Goal: Task Accomplishment & Management: Manage account settings

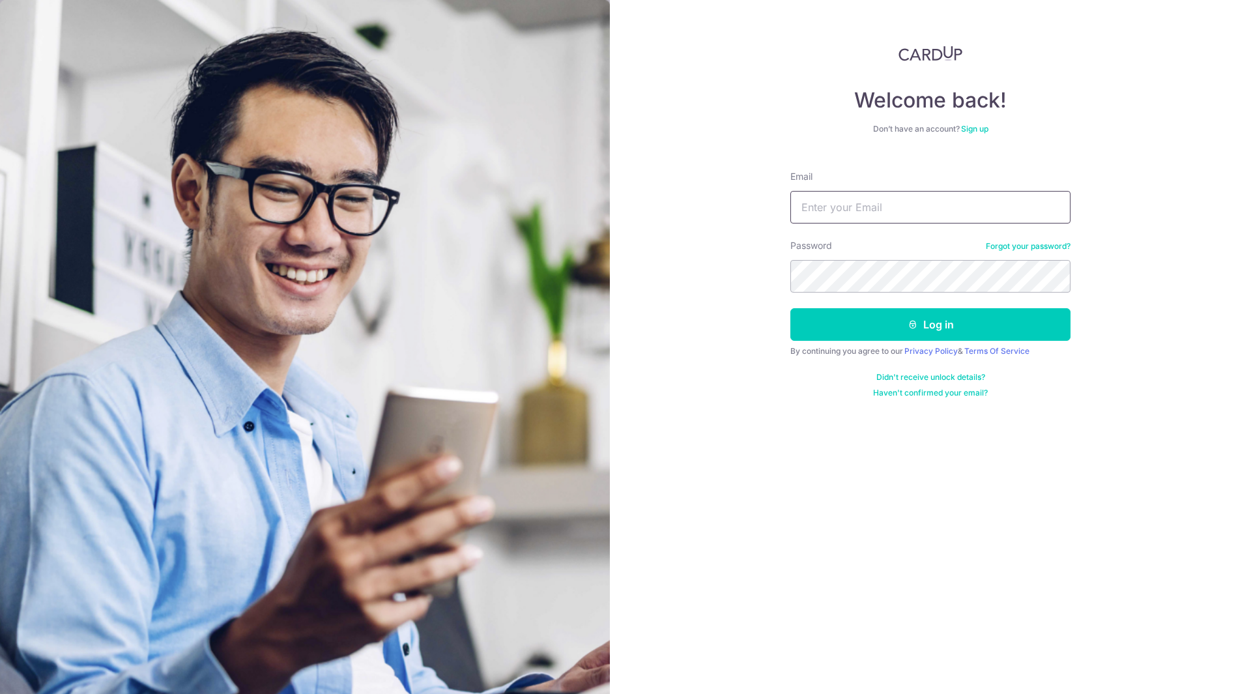
click at [849, 203] on input "Email" at bounding box center [930, 207] width 280 height 33
type input "[EMAIL_ADDRESS][DOMAIN_NAME]"
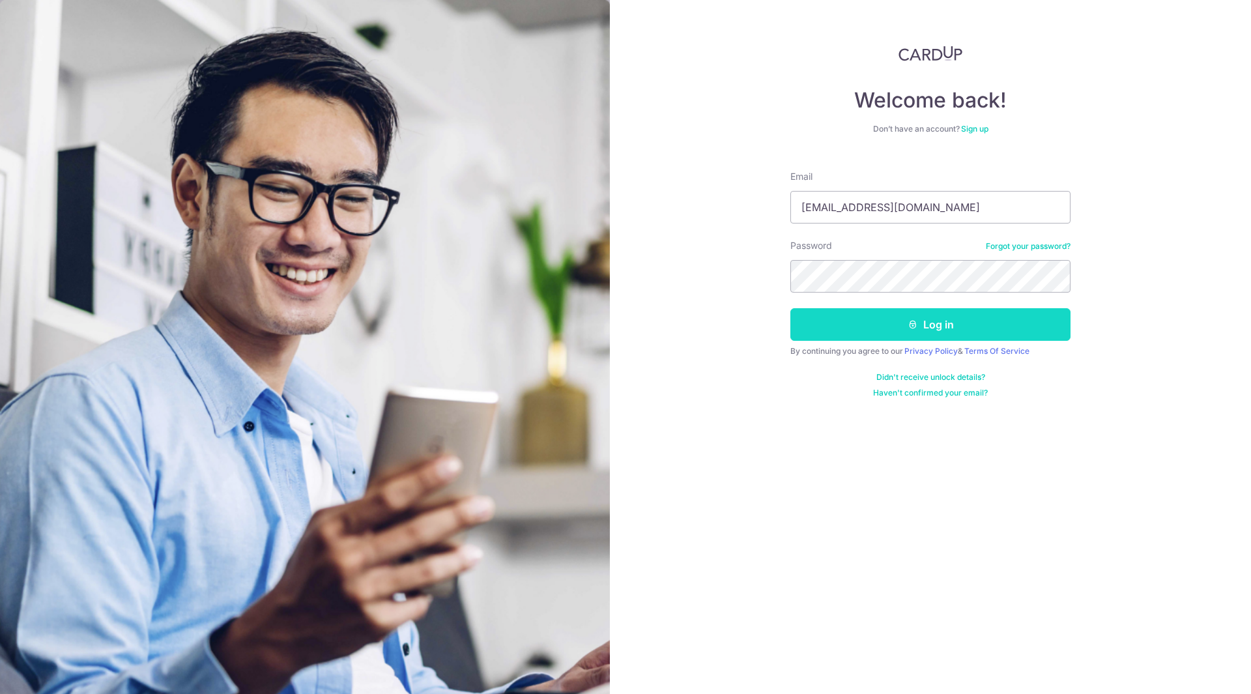
click at [911, 329] on icon "submit" at bounding box center [912, 324] width 10 height 10
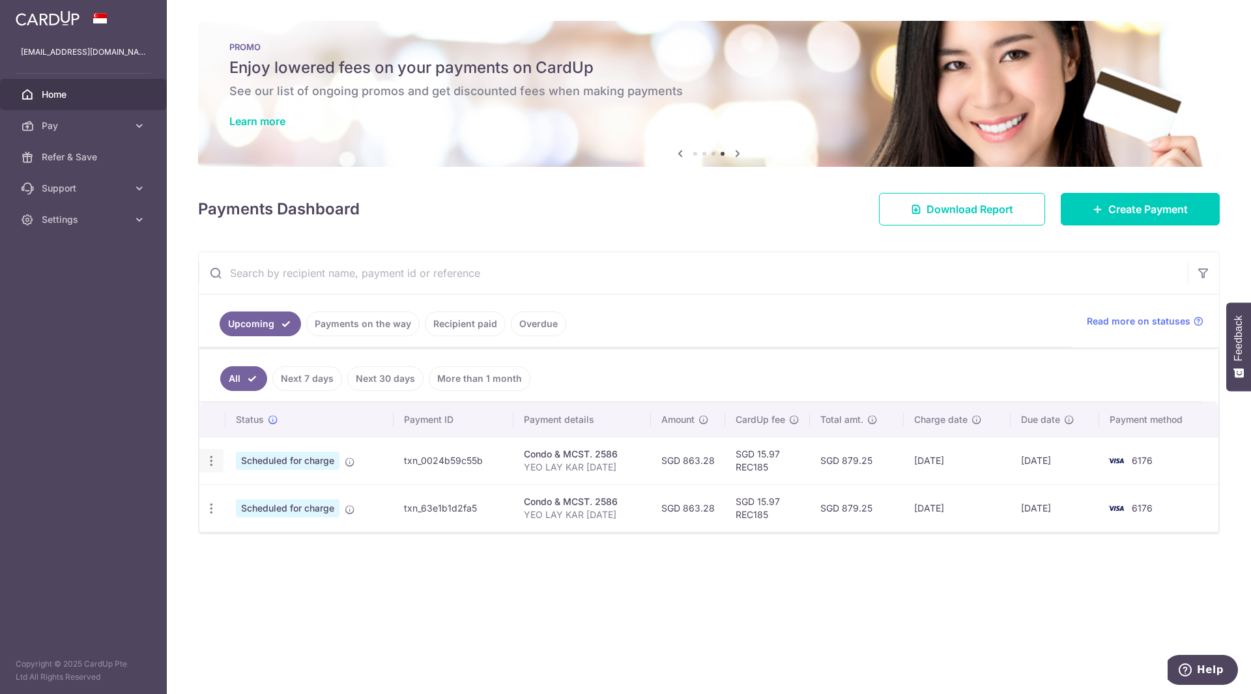
click at [207, 459] on icon "button" at bounding box center [212, 461] width 14 height 14
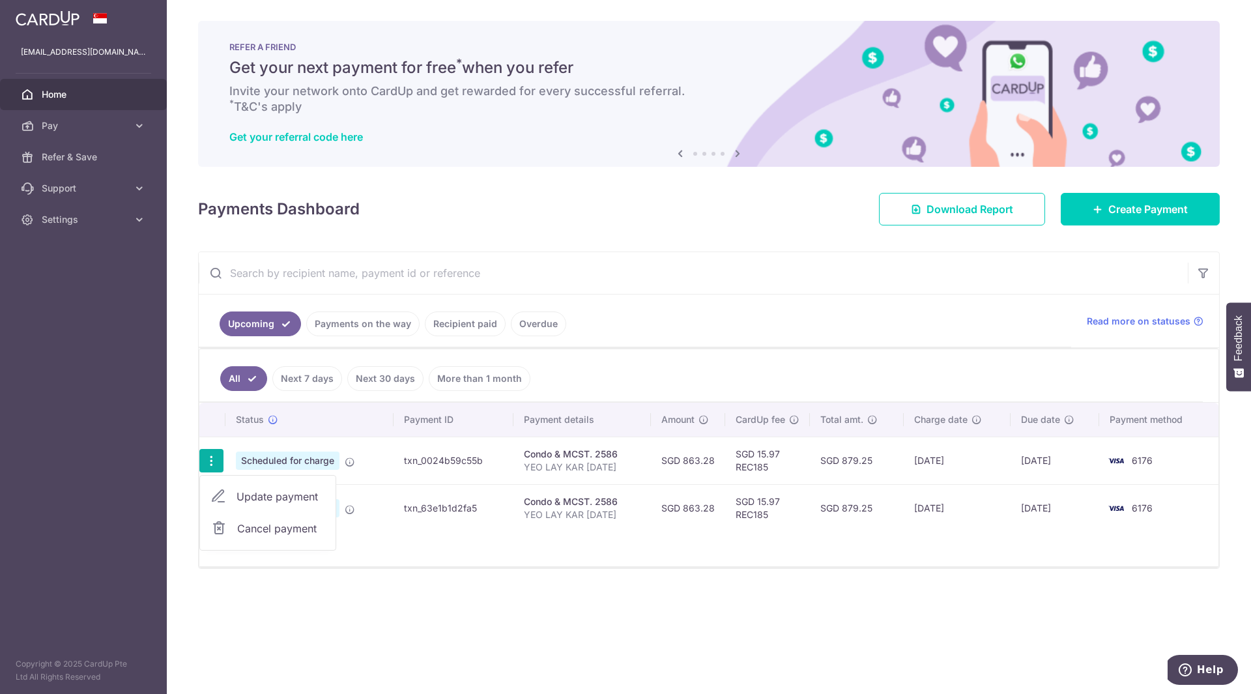
click at [257, 494] on span "Update payment" at bounding box center [280, 497] width 89 height 16
radio input "true"
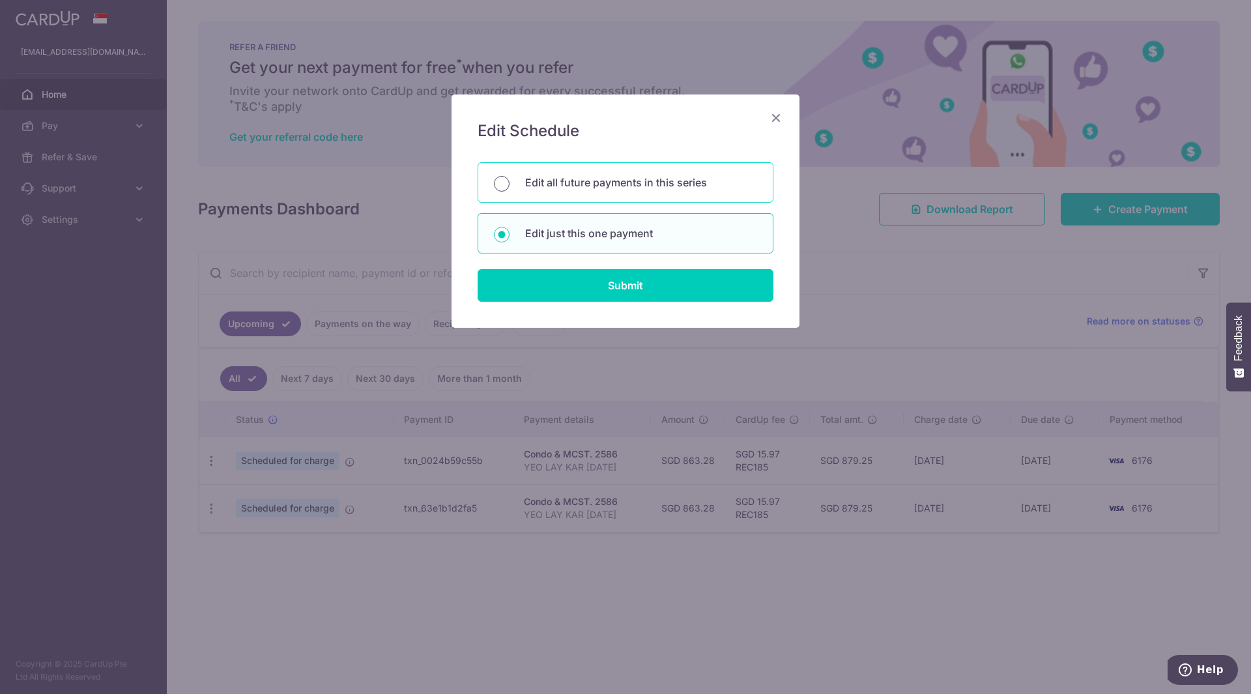
click at [507, 182] on input "Edit all future payments in this series" at bounding box center [502, 184] width 16 height 16
radio input "true"
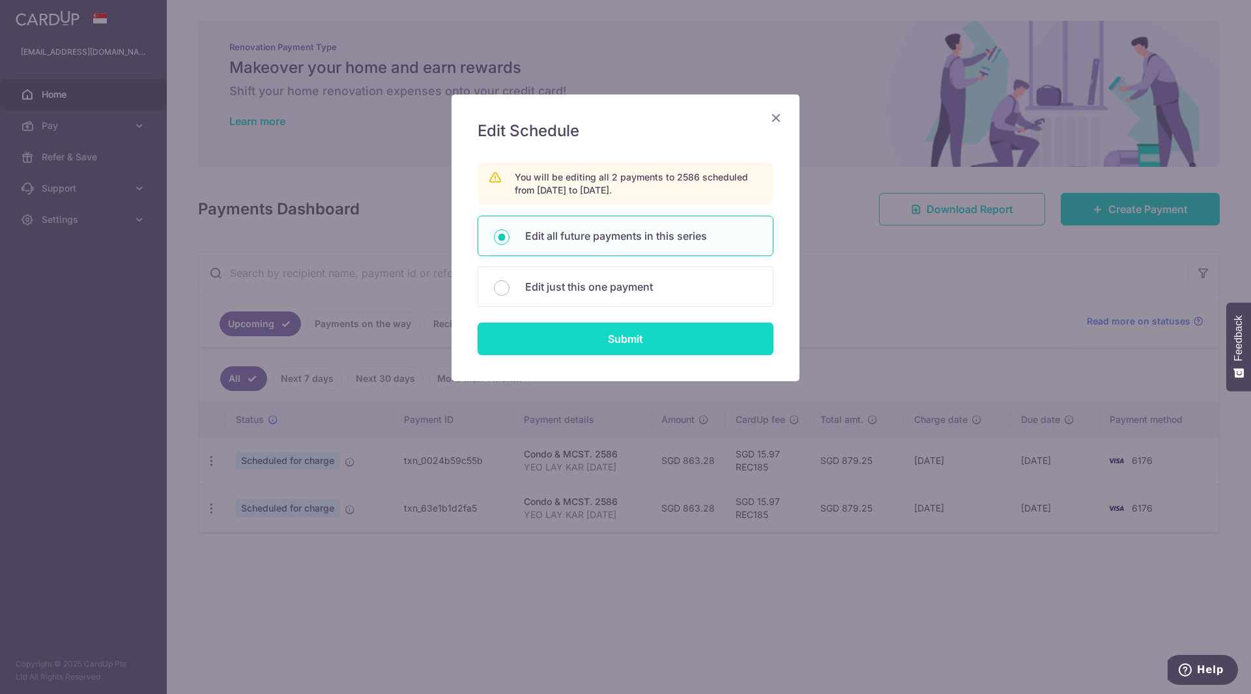
click at [614, 343] on input "Submit" at bounding box center [626, 338] width 296 height 33
radio input "true"
type input "863.28"
type input "YEO LAY KAR 01-11-14"
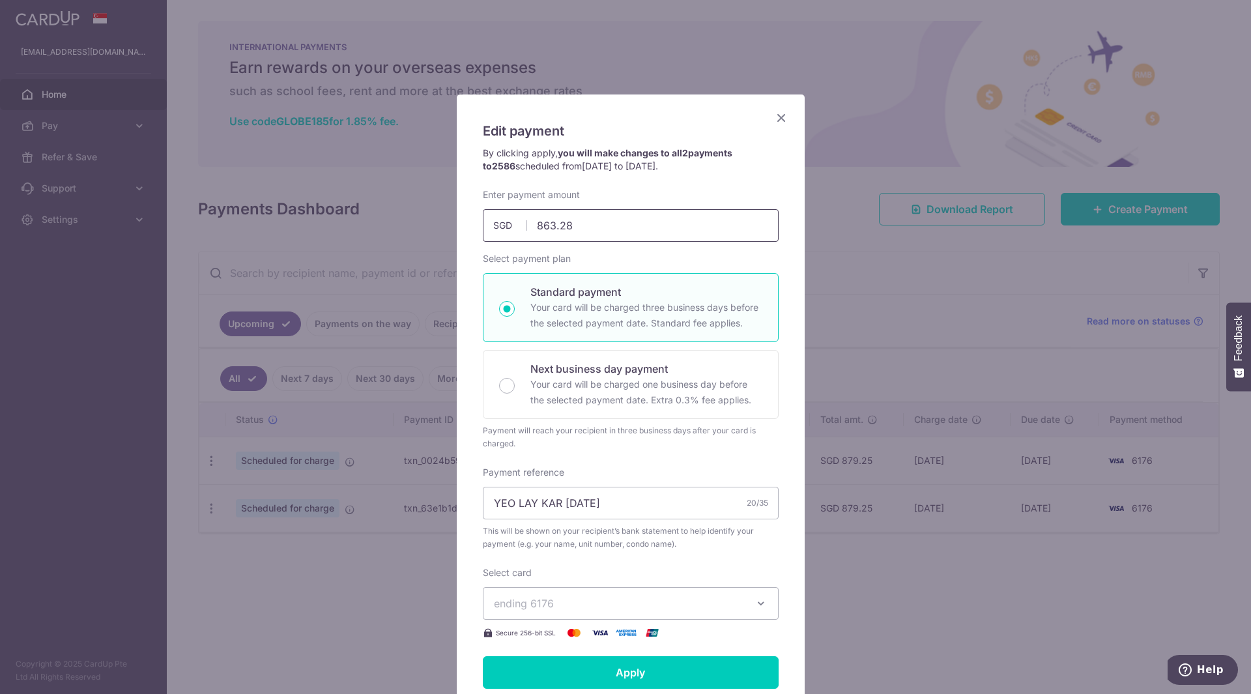
drag, startPoint x: 575, startPoint y: 225, endPoint x: 505, endPoint y: 228, distance: 70.4
click at [505, 228] on div "863.28 863.28 SGD" at bounding box center [631, 225] width 296 height 33
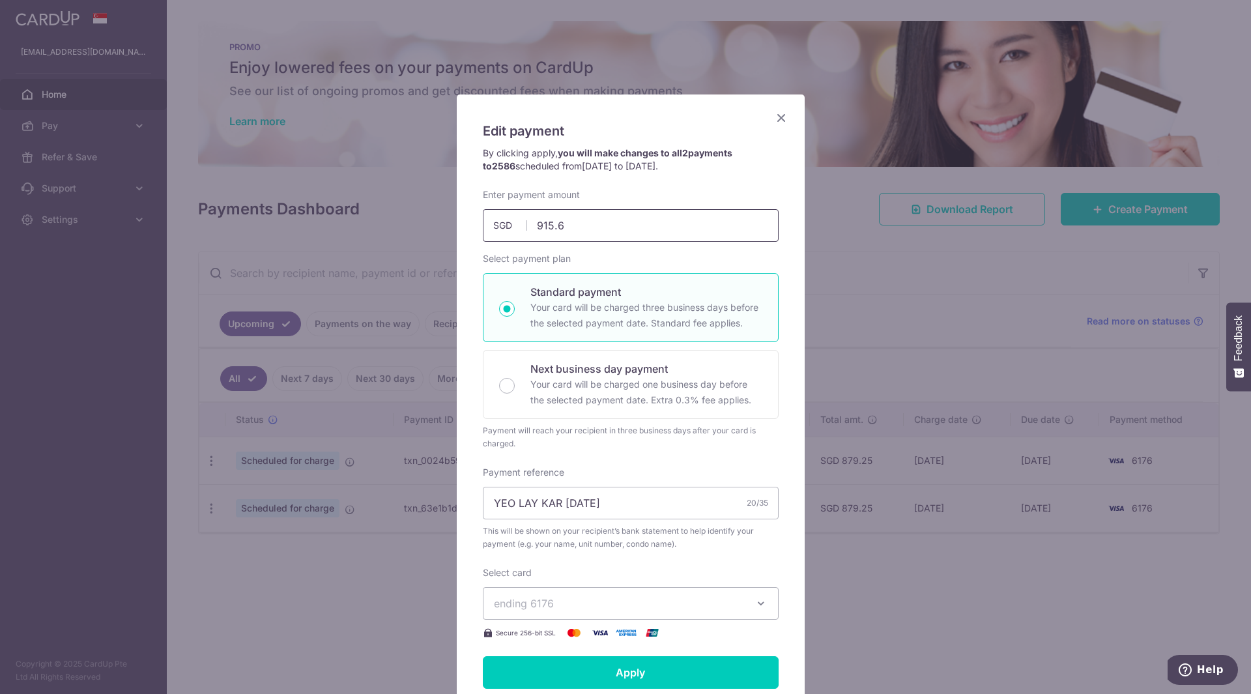
type input "915.60"
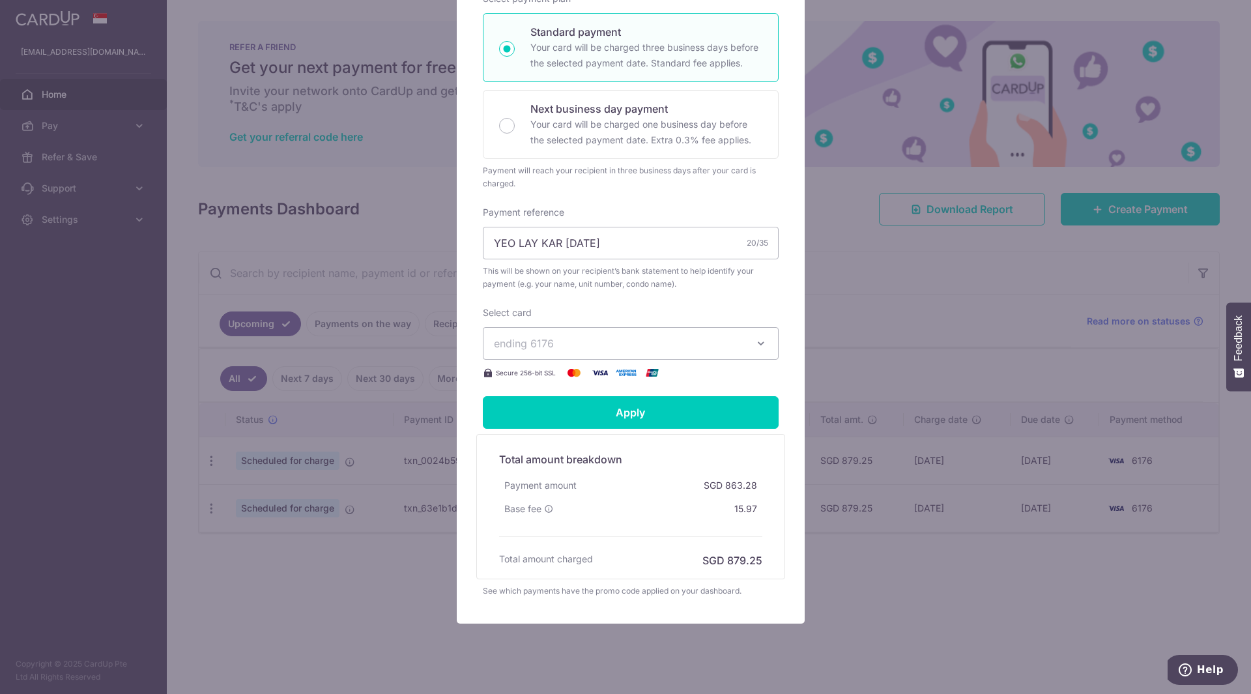
scroll to position [261, 0]
click at [627, 410] on input "Apply" at bounding box center [631, 411] width 296 height 33
type input "Successfully Applied"
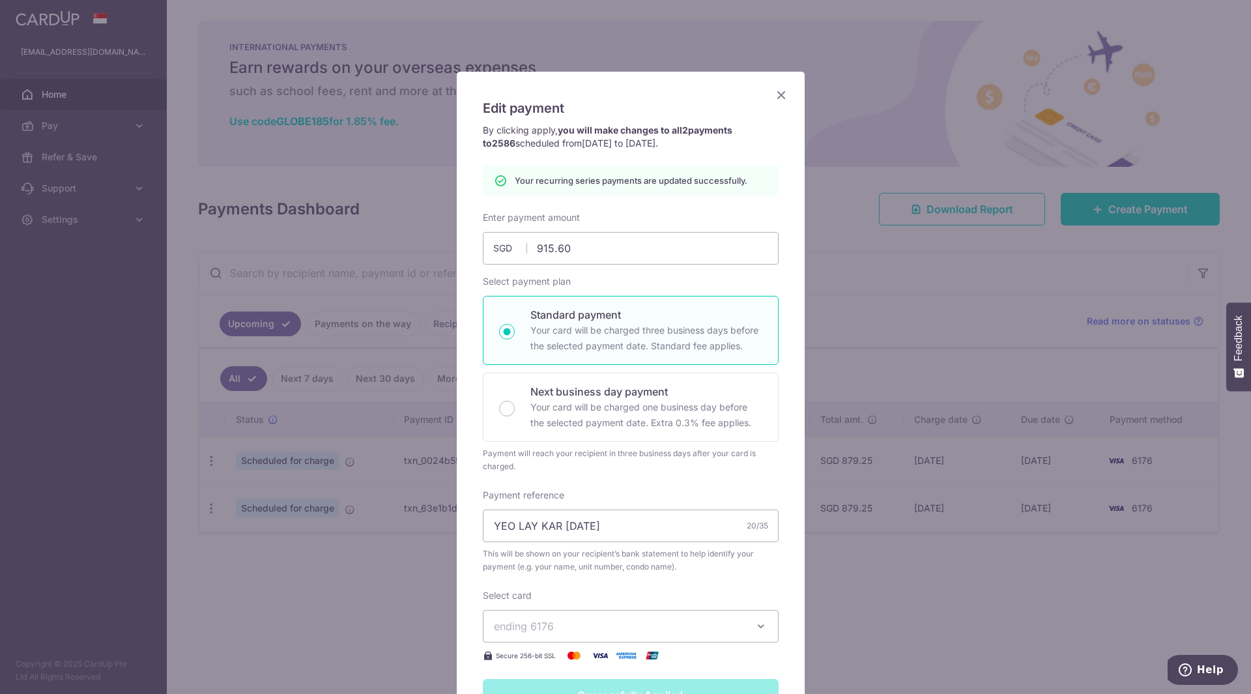
scroll to position [0, 0]
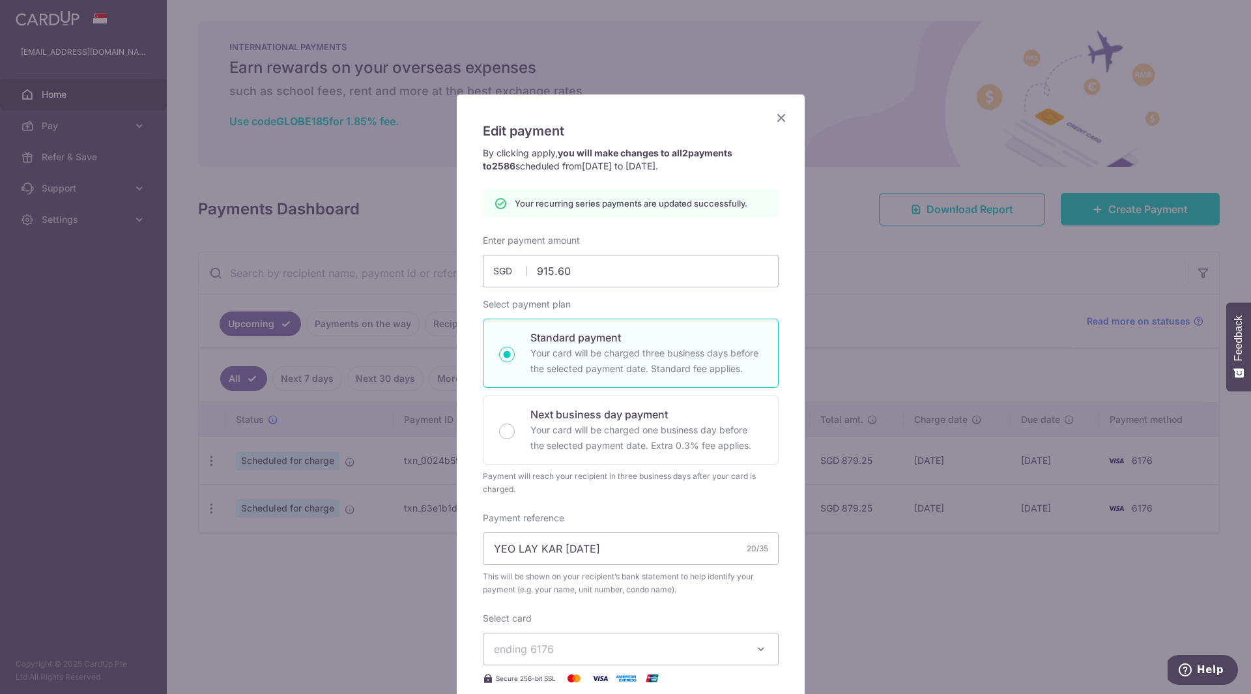
click at [773, 123] on icon "Close" at bounding box center [781, 117] width 16 height 16
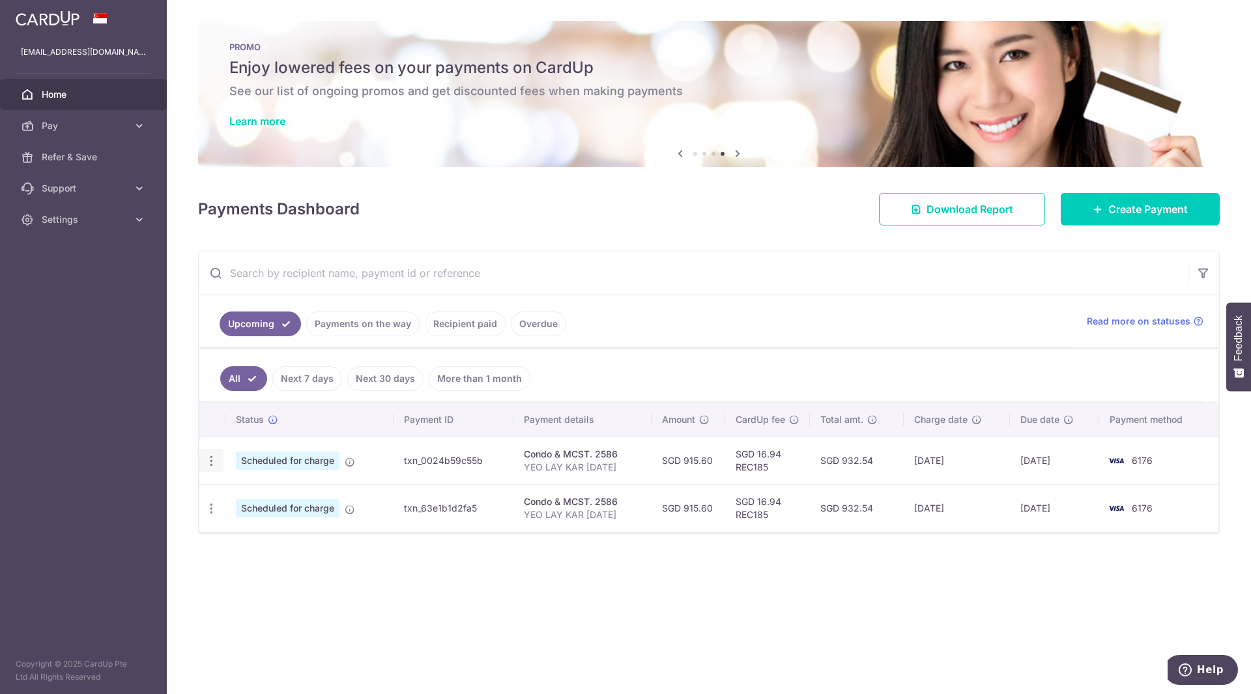
click at [215, 462] on icon "button" at bounding box center [212, 461] width 14 height 14
click at [280, 499] on span "Update payment" at bounding box center [280, 497] width 89 height 16
radio input "true"
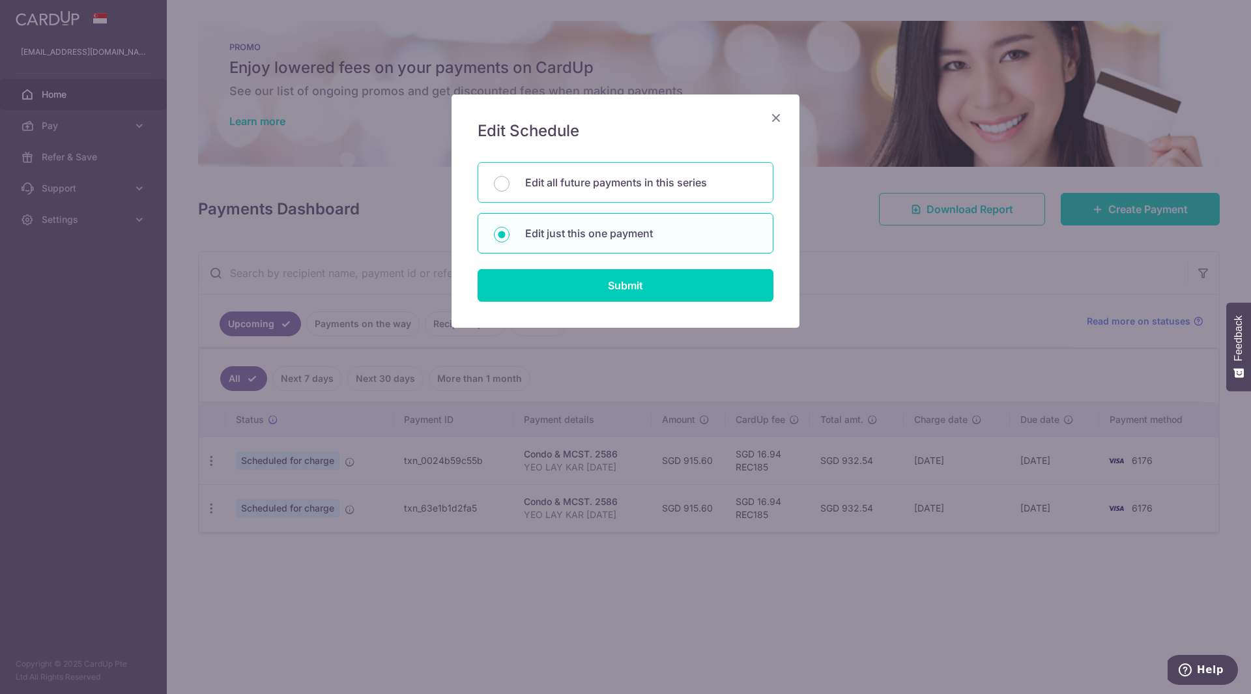
click at [563, 182] on p "Edit all future payments in this series" at bounding box center [641, 183] width 232 height 16
click at [509, 182] on input "Edit all future payments in this series" at bounding box center [502, 184] width 16 height 16
click at [561, 227] on p "Edit just this one payment" at bounding box center [641, 233] width 232 height 16
click at [509, 227] on input "Edit just this one payment" at bounding box center [502, 235] width 16 height 16
radio input "false"
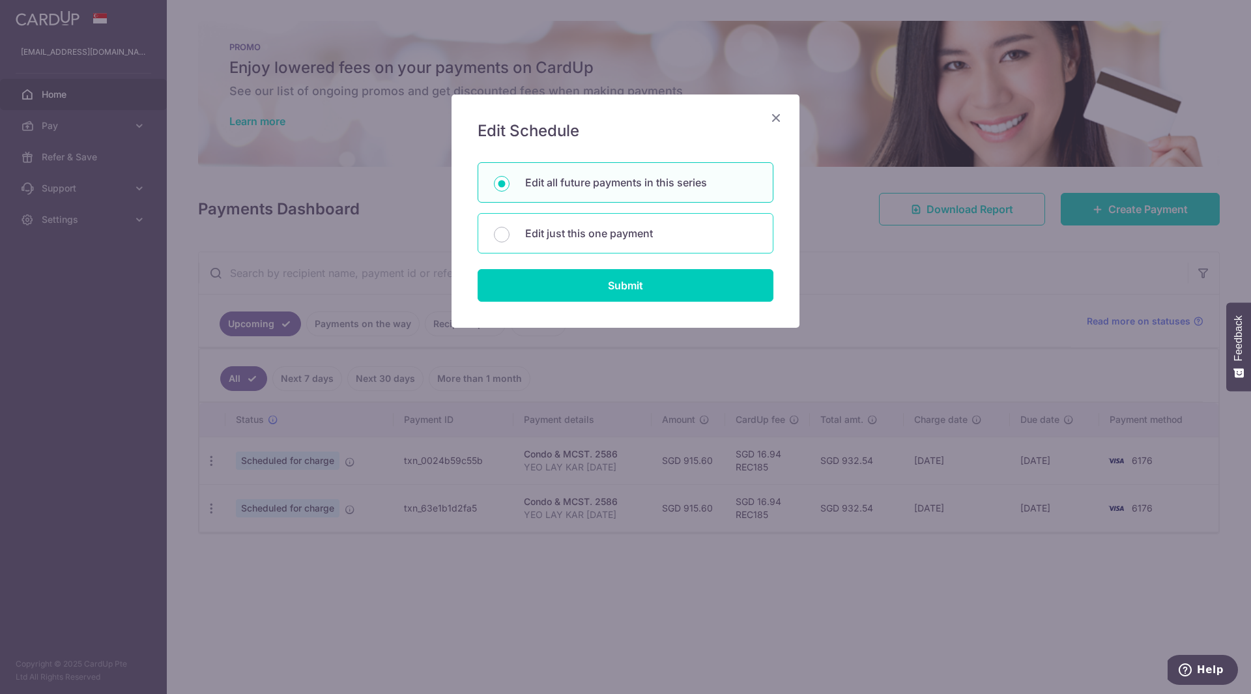
radio input "true"
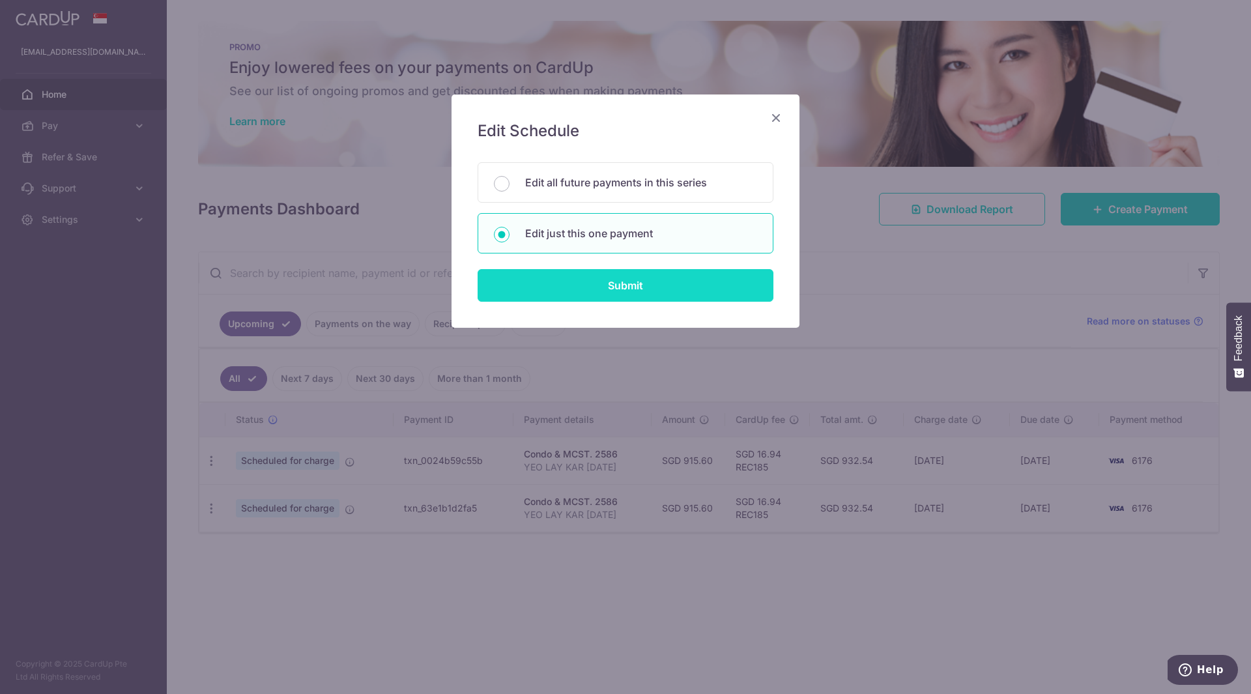
click at [603, 279] on input "Submit" at bounding box center [626, 285] width 296 height 33
radio input "true"
type input "915.60"
type input "30/10/2025"
type input "YEO LAY KAR 01-11-14"
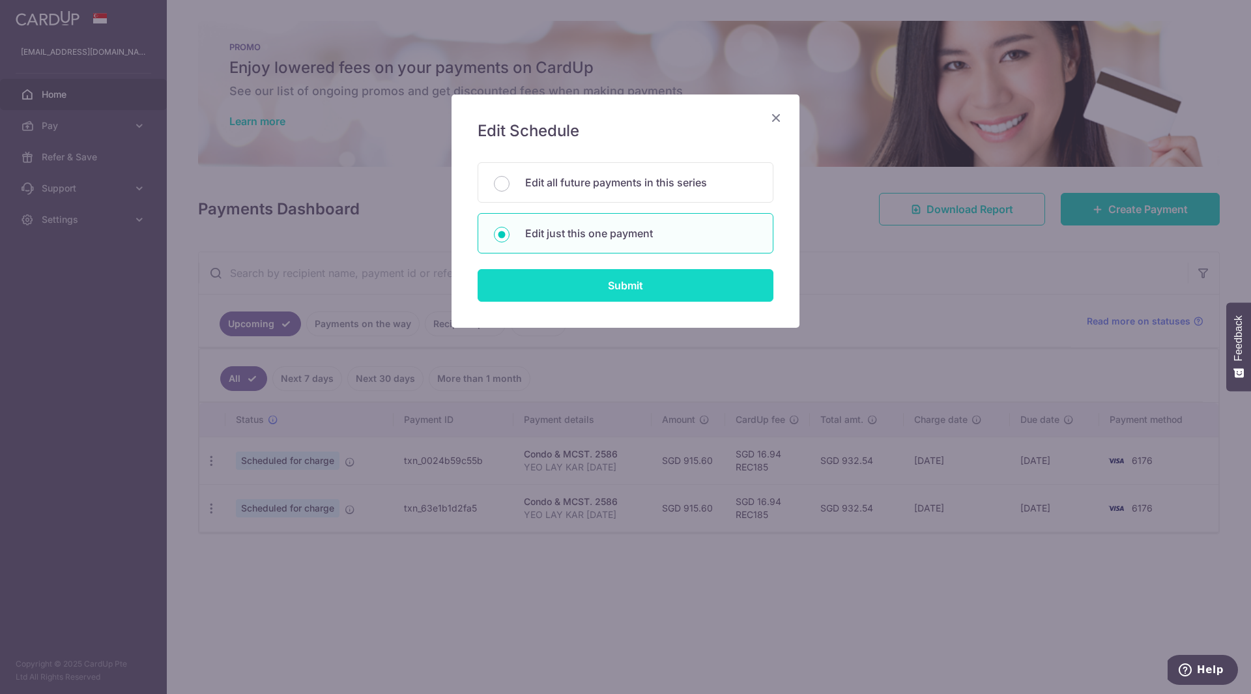
type input "REC185"
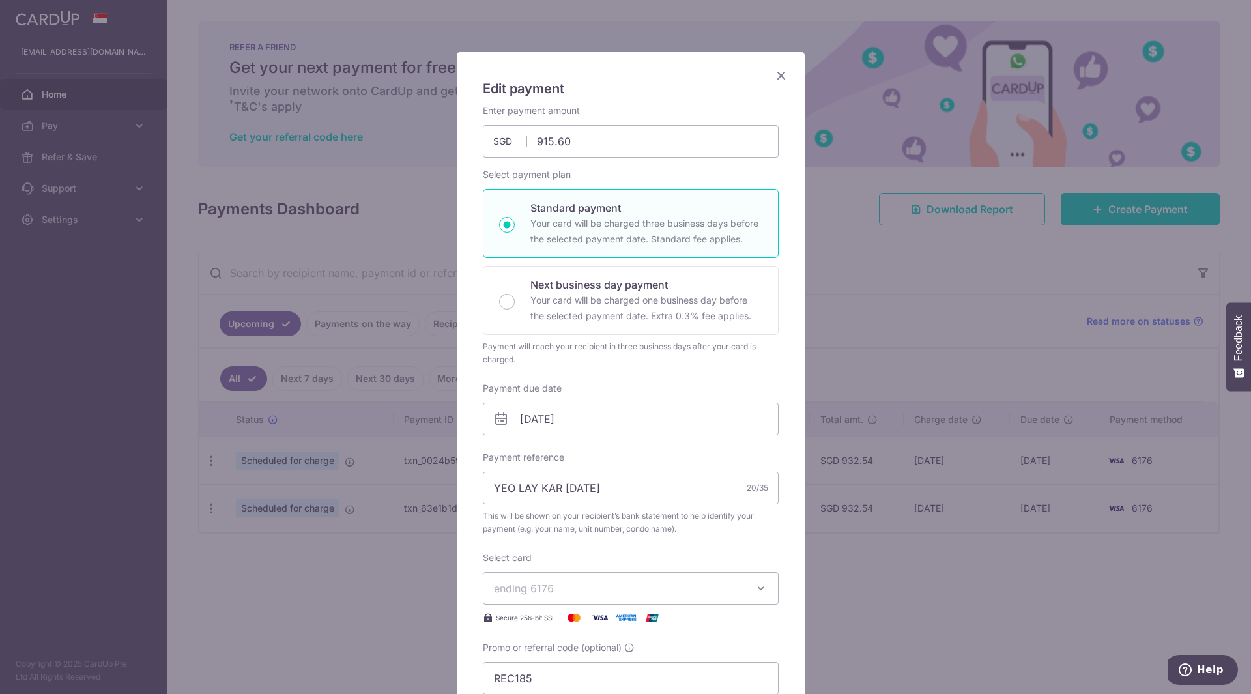
scroll to position [65, 0]
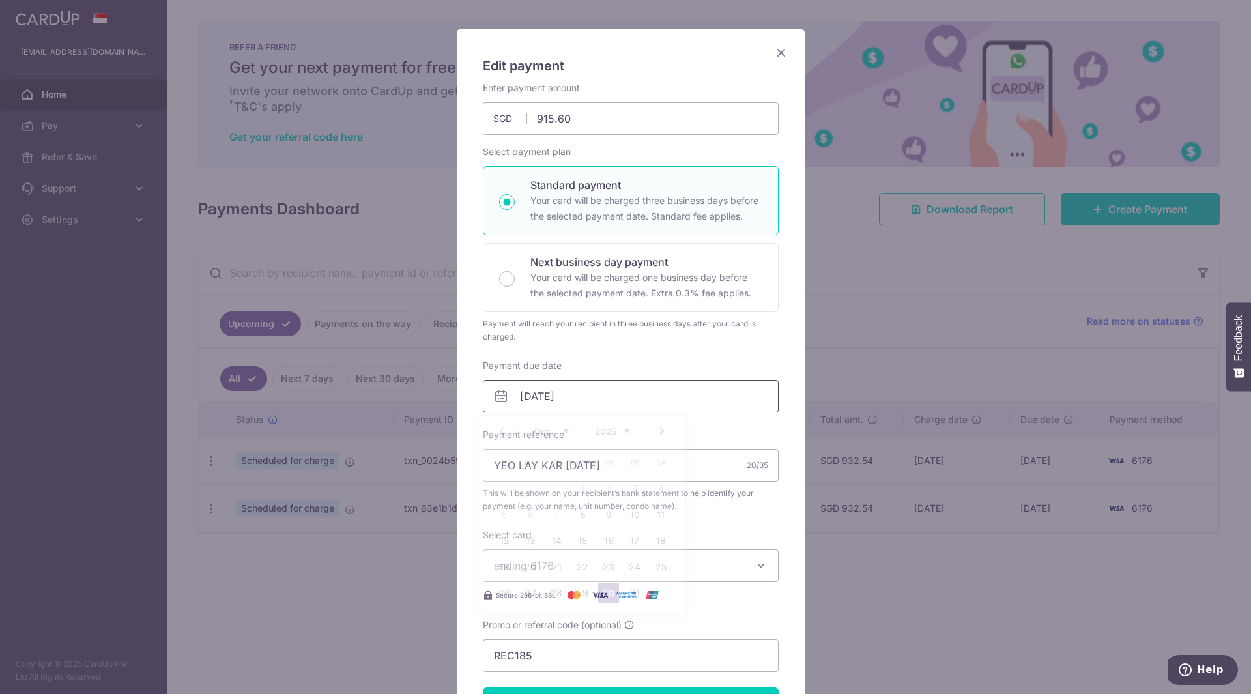
click at [560, 392] on input "30/10/2025" at bounding box center [631, 396] width 296 height 33
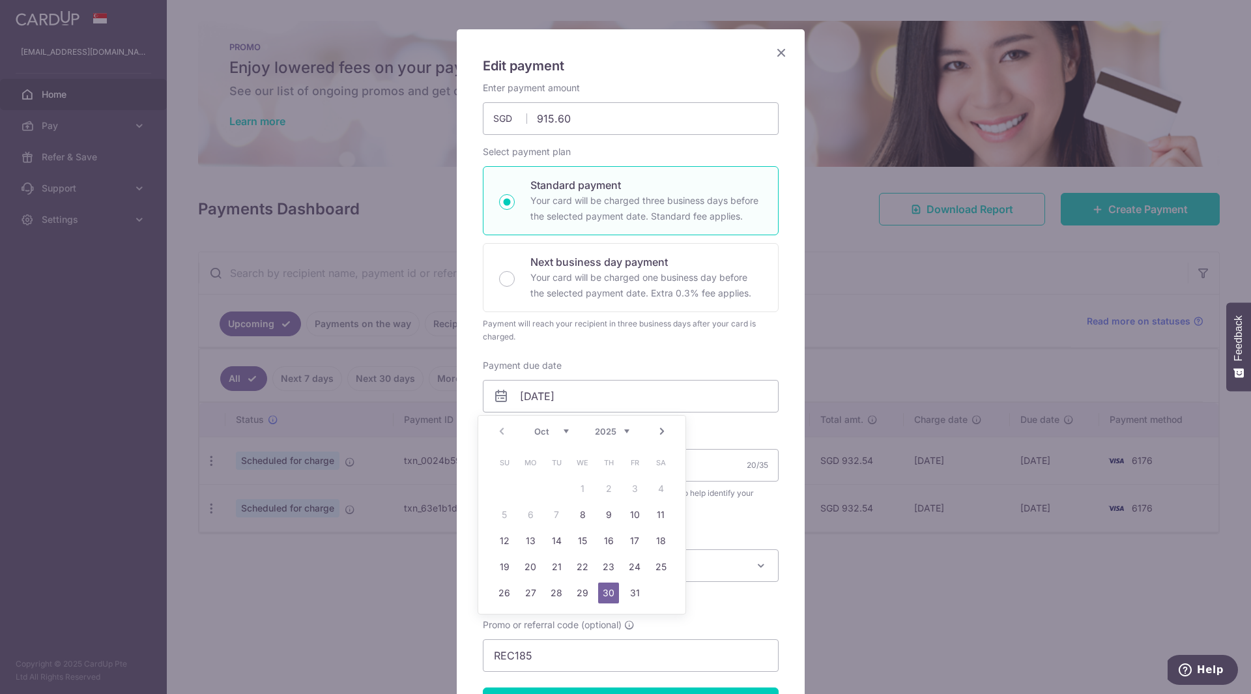
click at [780, 59] on icon "Close" at bounding box center [781, 52] width 16 height 16
